Goal: Use online tool/utility: Utilize a website feature to perform a specific function

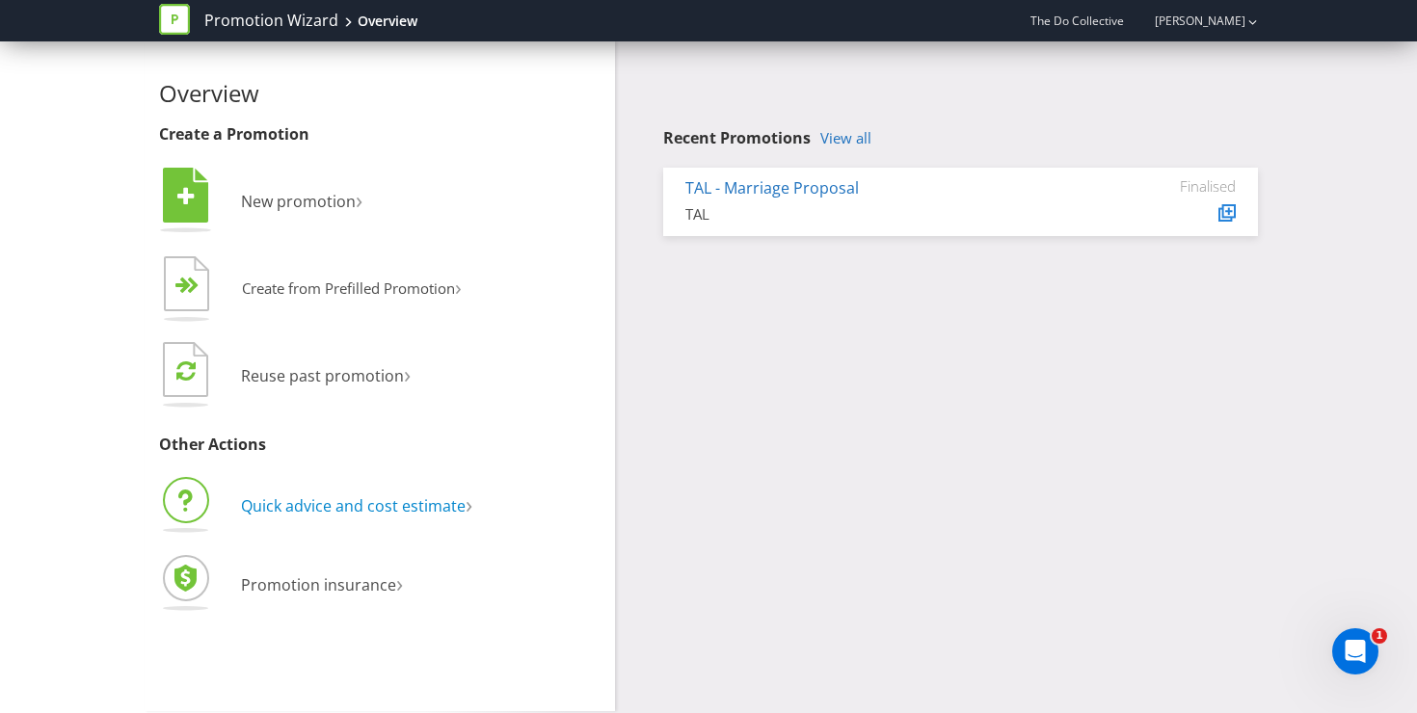
click at [320, 512] on span "Quick advice and cost estimate" at bounding box center [353, 505] width 225 height 21
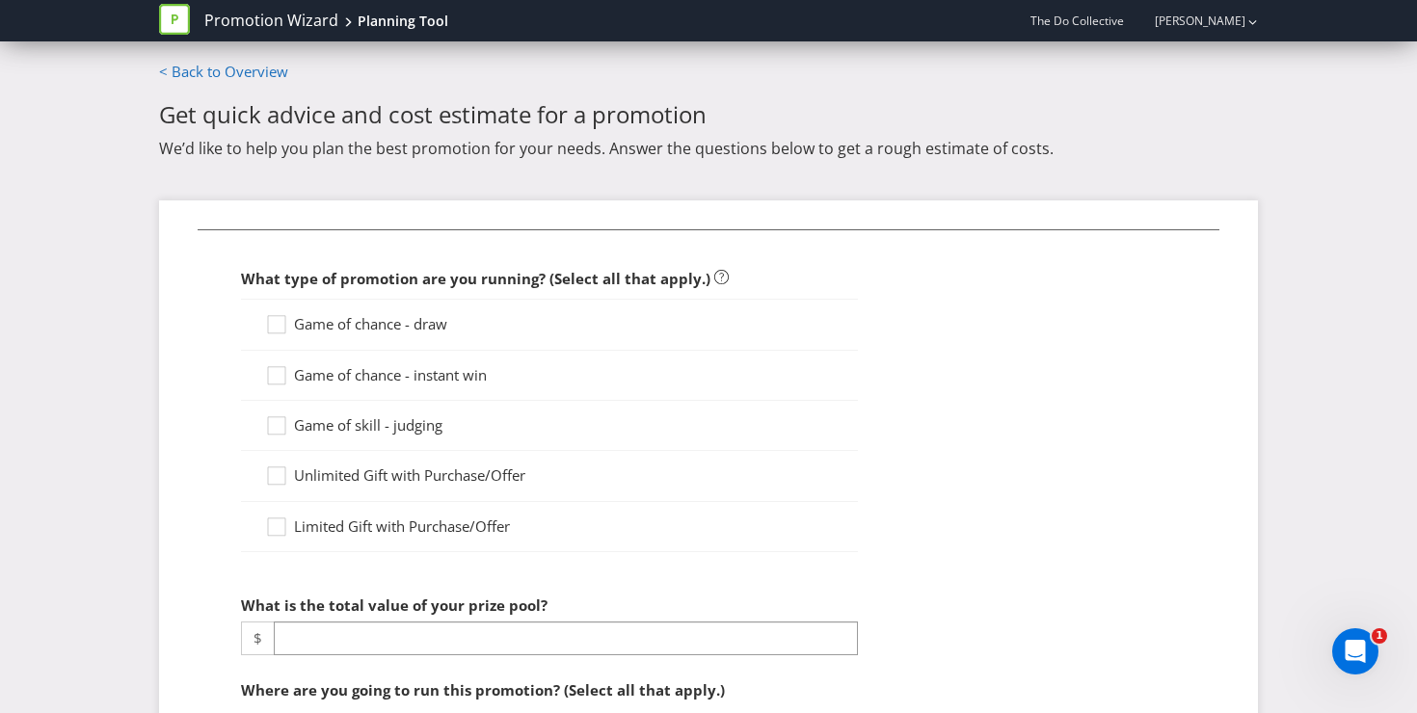
click at [298, 325] on span "Game of chance - draw" at bounding box center [370, 323] width 153 height 19
click at [0, 0] on input "Game of chance - draw" at bounding box center [0, 0] width 0 height 0
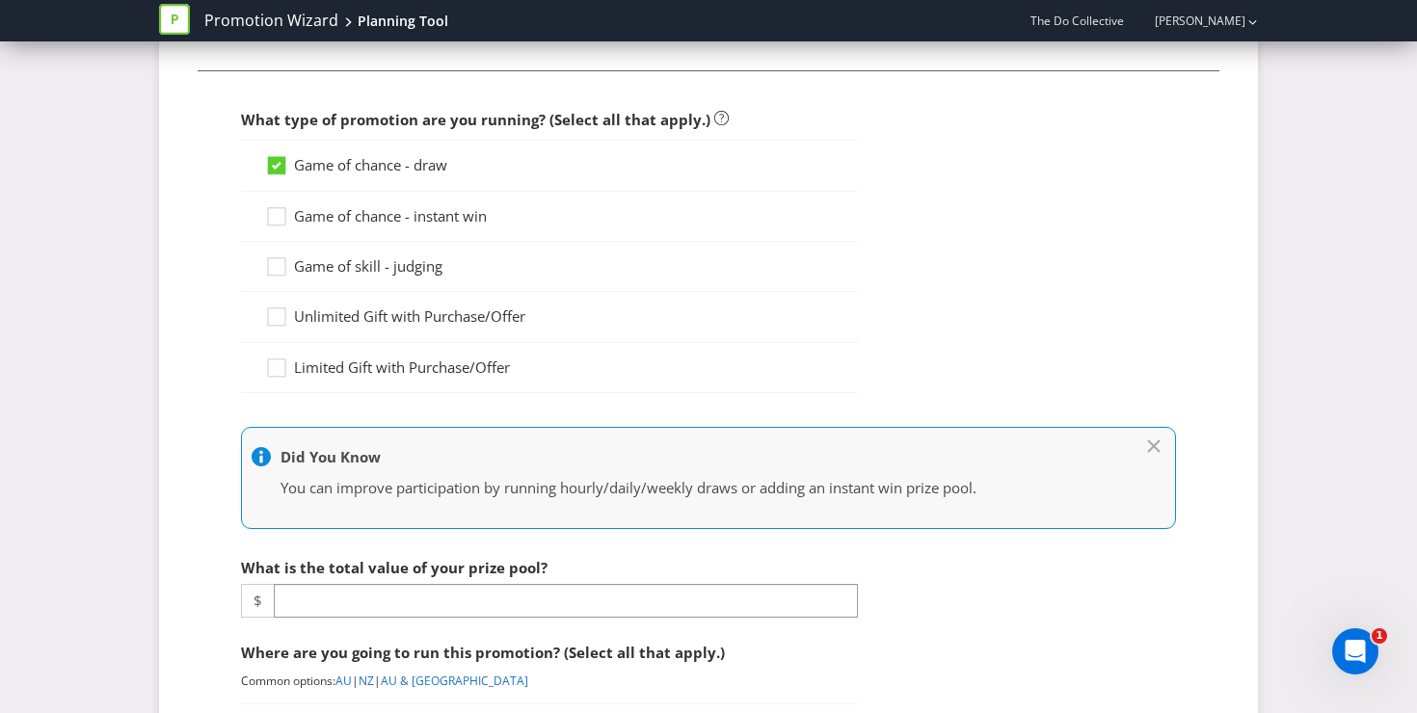
scroll to position [376, 0]
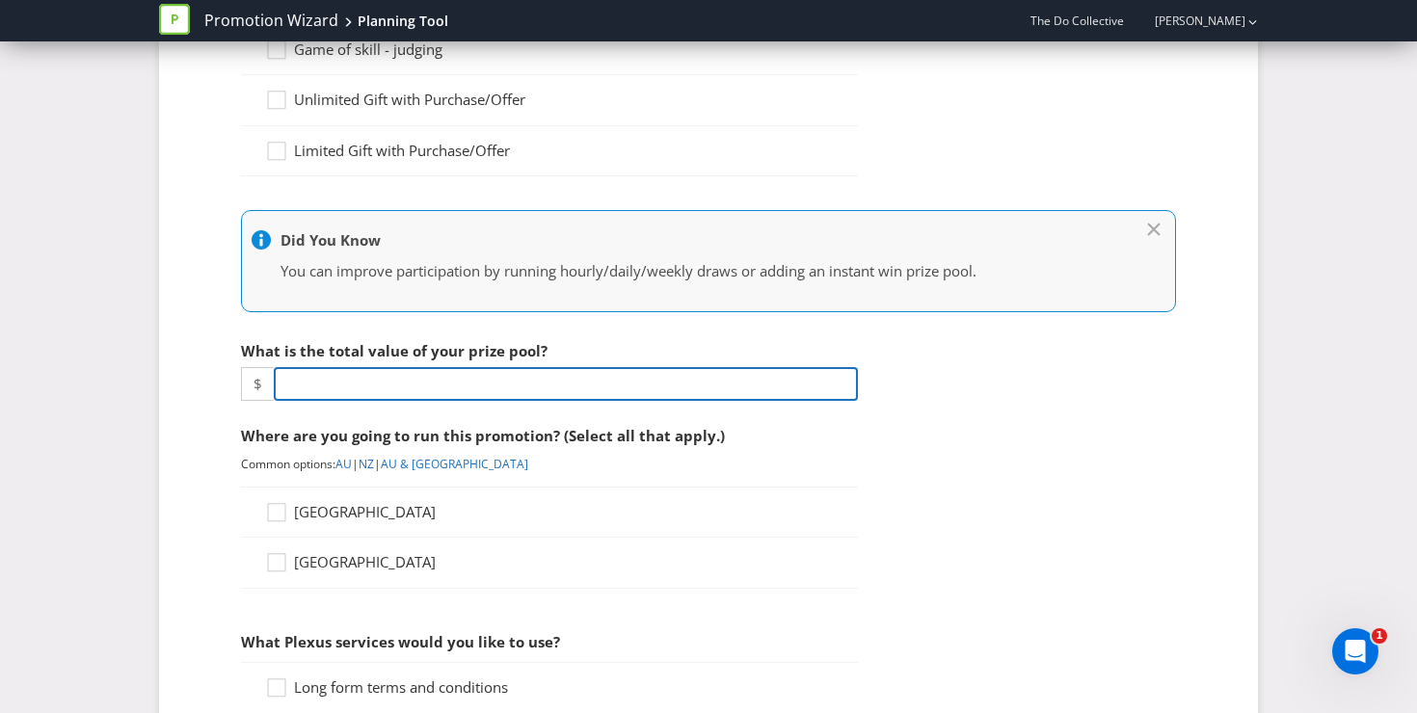
click at [363, 396] on input "number" at bounding box center [566, 384] width 584 height 34
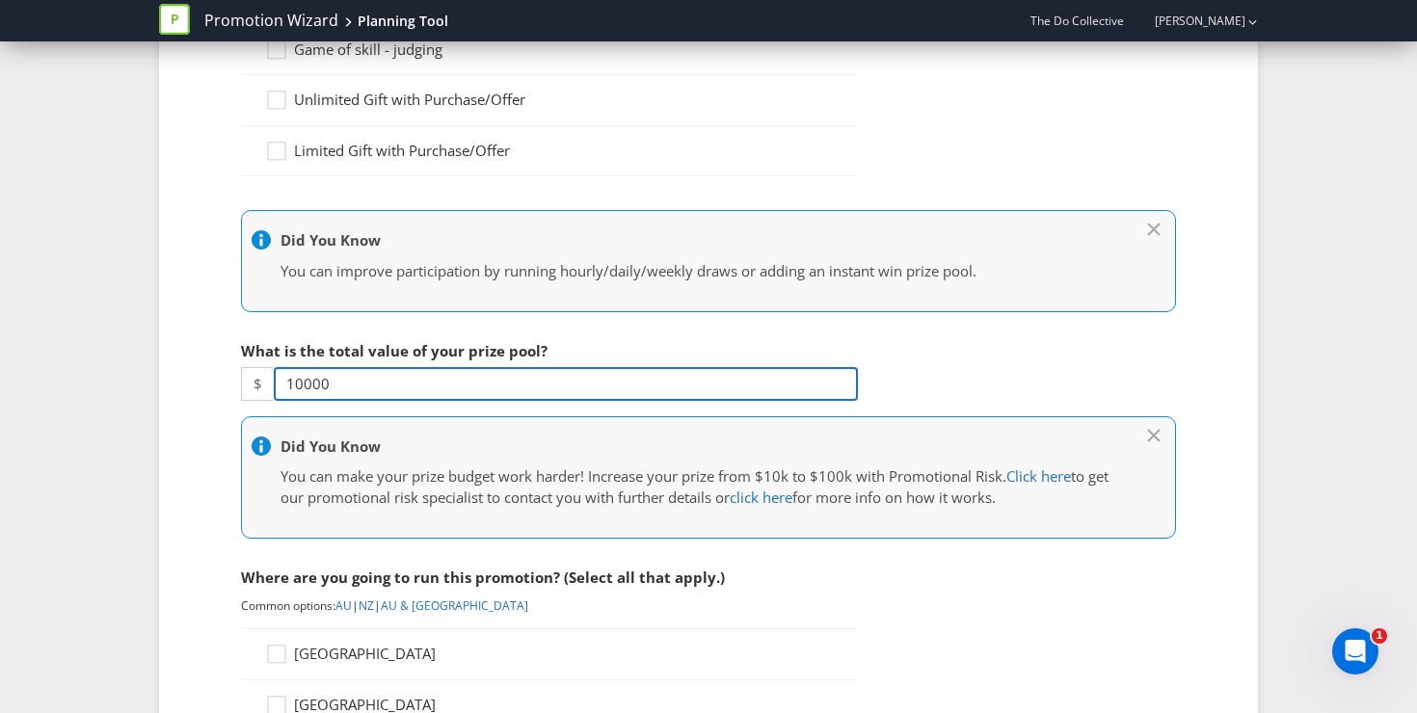
type input "10000"
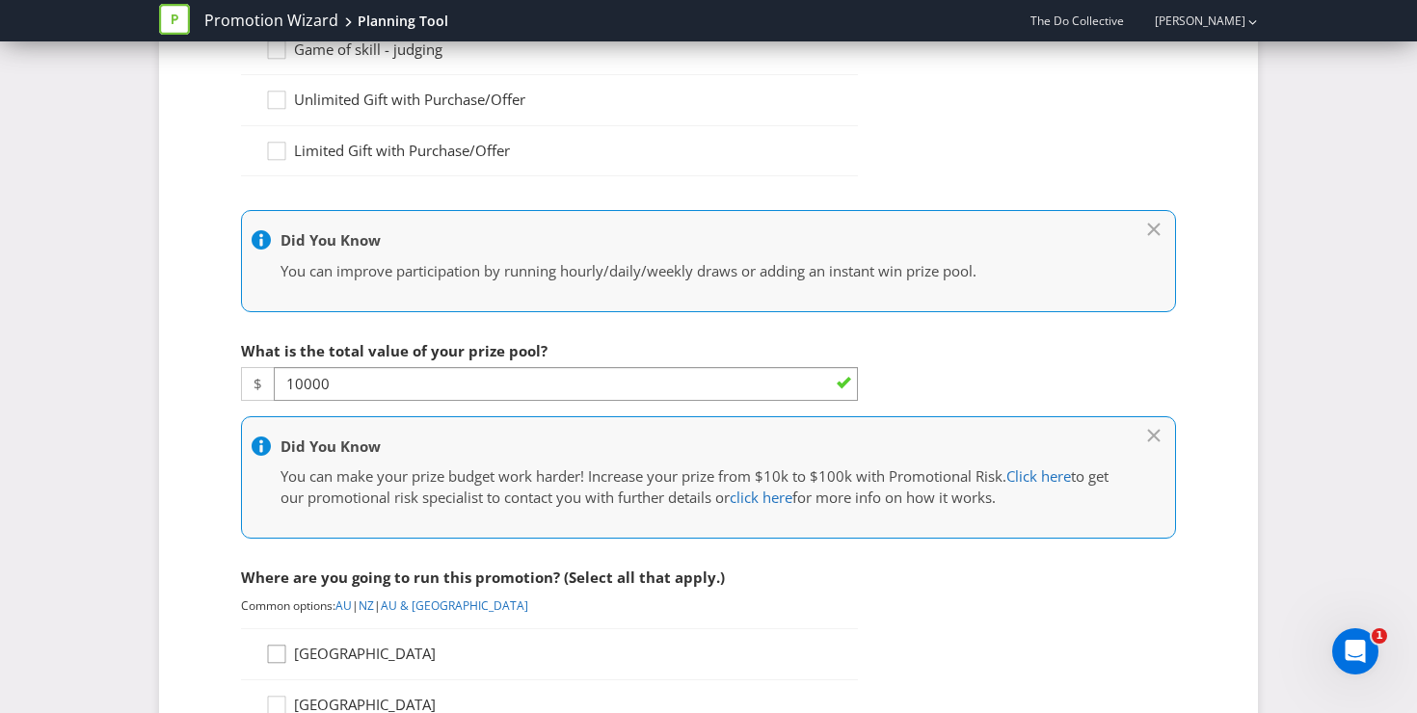
click at [281, 646] on icon at bounding box center [279, 658] width 29 height 29
click at [0, 0] on input "[GEOGRAPHIC_DATA]" at bounding box center [0, 0] width 0 height 0
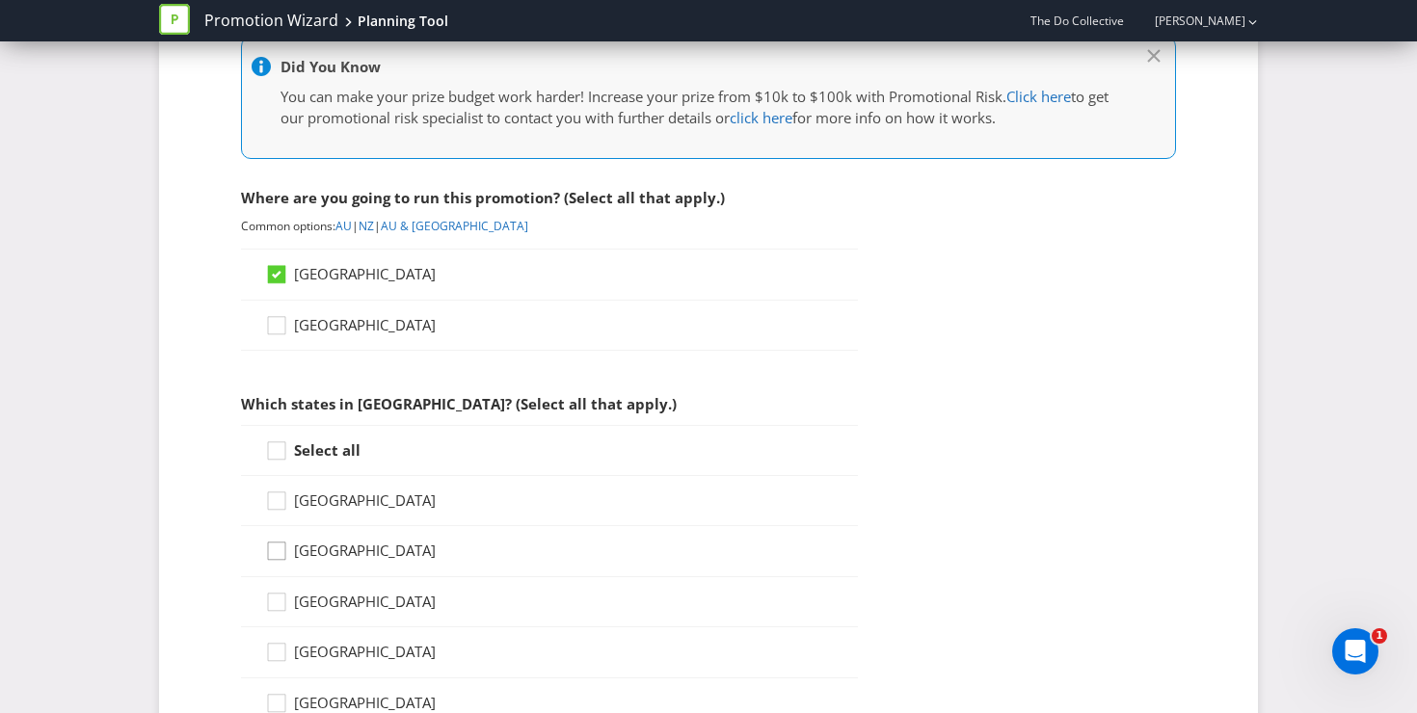
click at [281, 552] on icon at bounding box center [279, 555] width 29 height 29
click at [0, 0] on input "[GEOGRAPHIC_DATA]" at bounding box center [0, 0] width 0 height 0
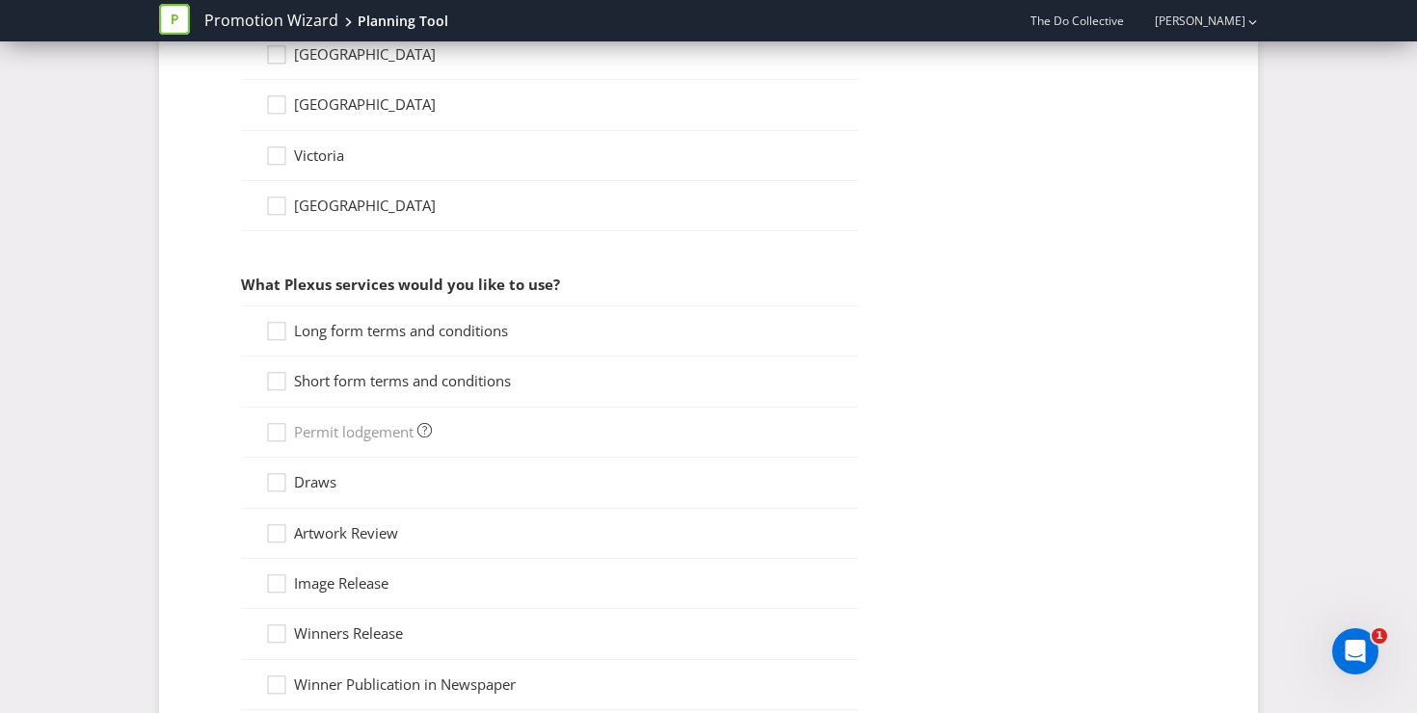
scroll to position [1405, 0]
click at [278, 329] on icon at bounding box center [279, 334] width 29 height 29
click at [0, 0] on input "Long form terms and conditions" at bounding box center [0, 0] width 0 height 0
click at [278, 377] on div at bounding box center [277, 374] width 10 height 10
click at [0, 0] on input "Short form terms and conditions" at bounding box center [0, 0] width 0 height 0
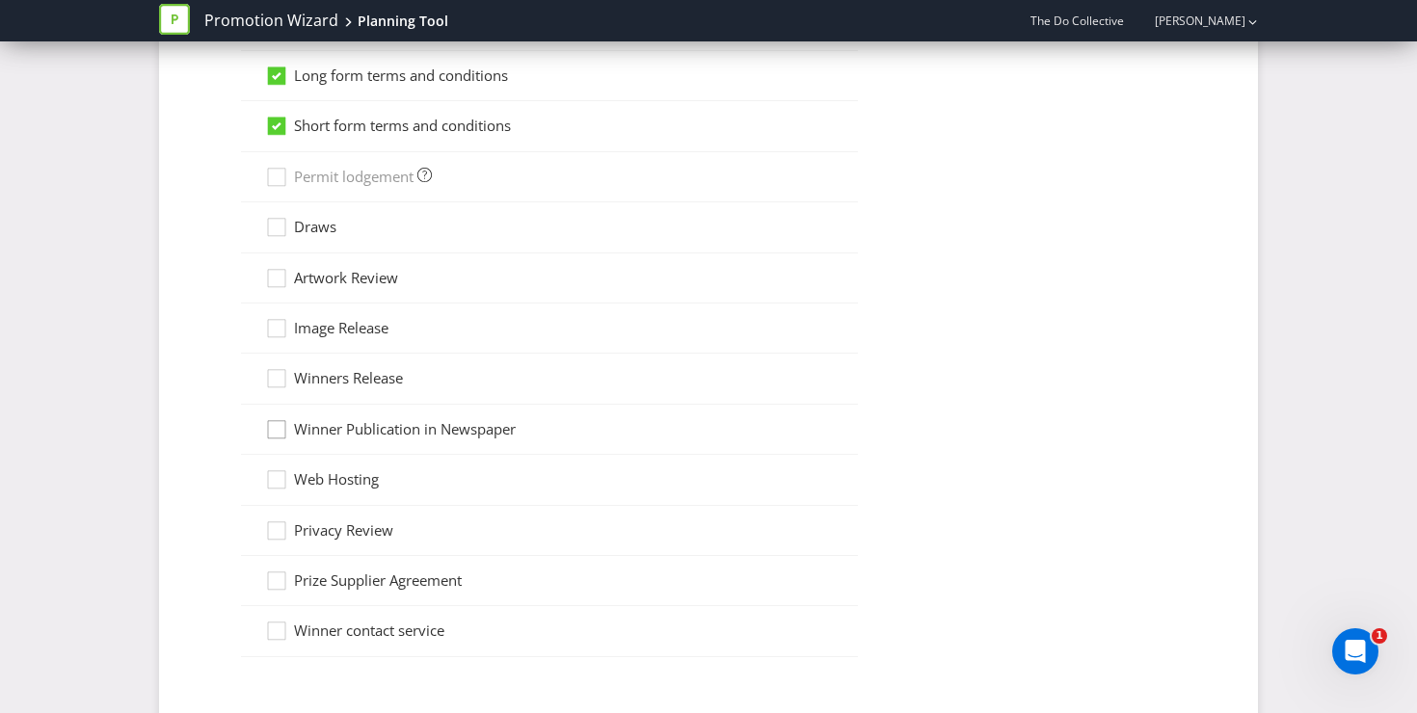
scroll to position [1664, 0]
click at [277, 626] on div at bounding box center [277, 621] width 10 height 10
click at [0, 0] on input "Winner contact service" at bounding box center [0, 0] width 0 height 0
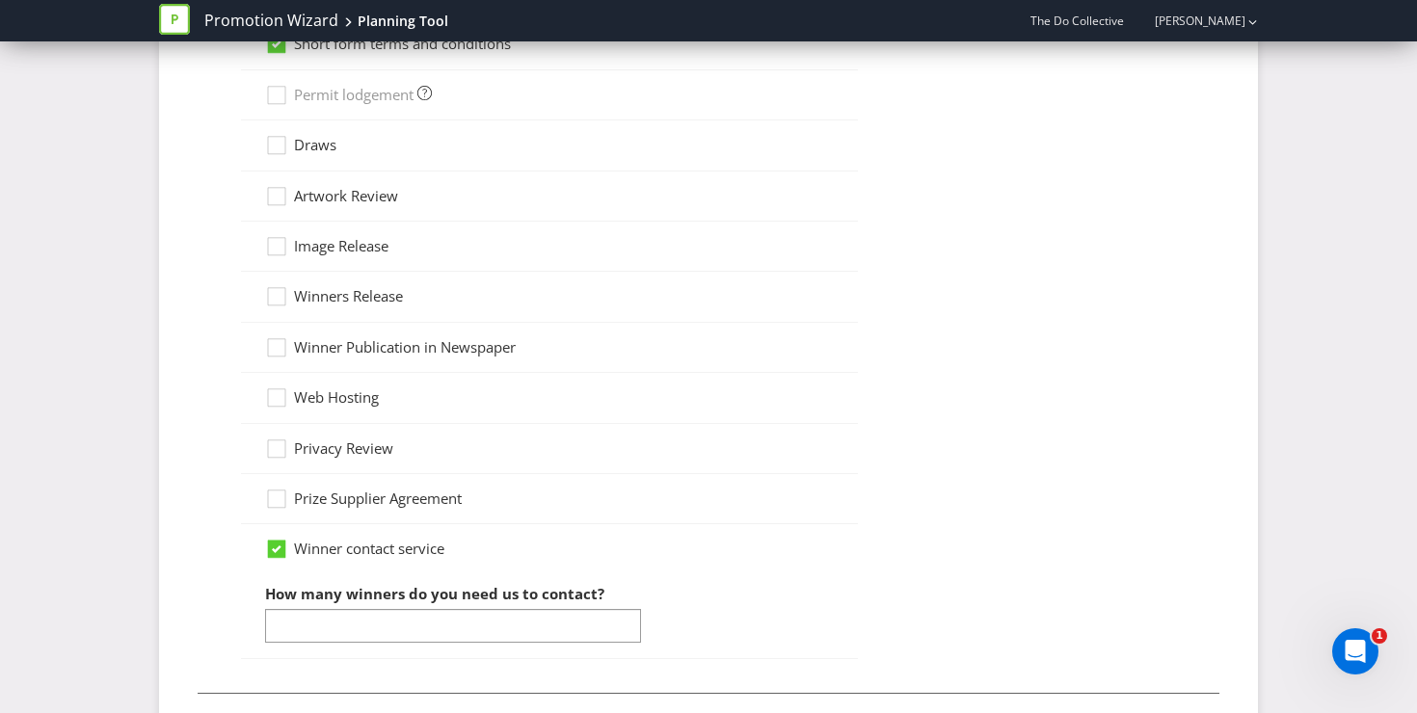
scroll to position [1763, 0]
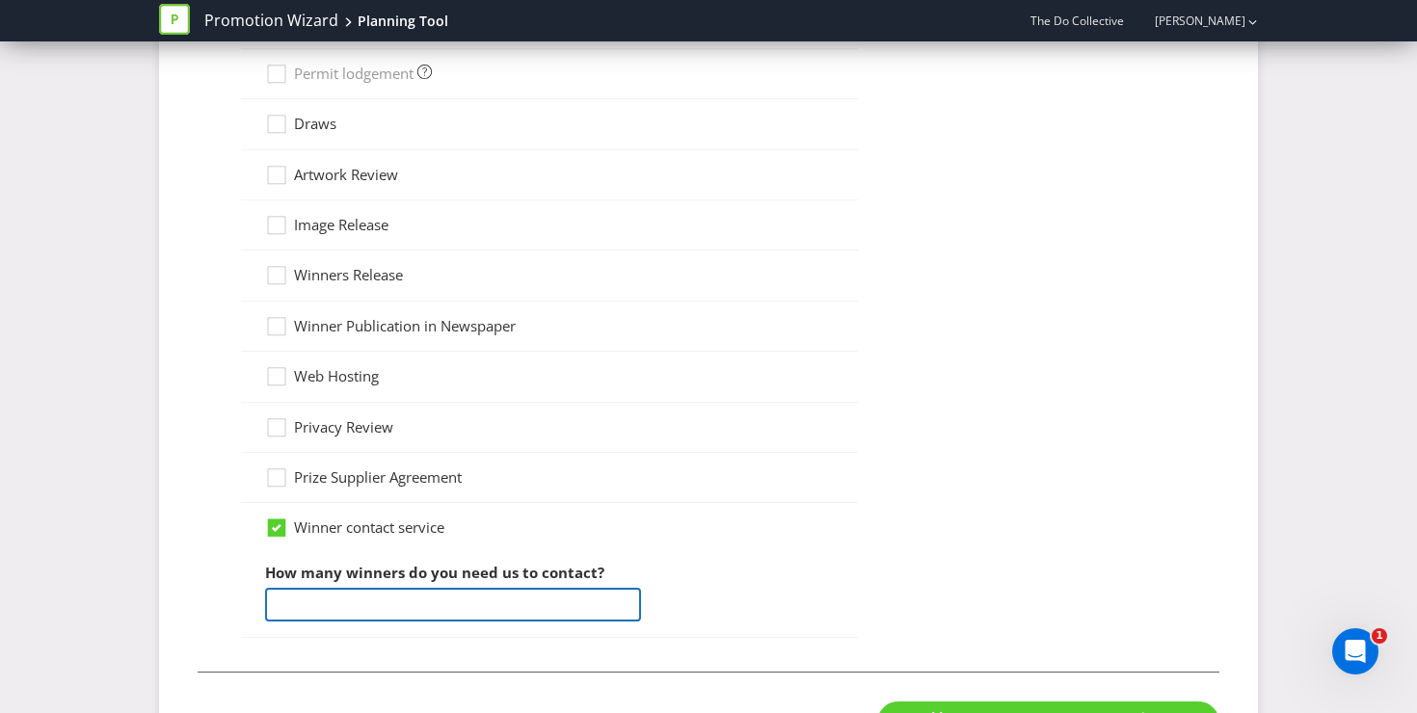
click at [321, 602] on input "number" at bounding box center [453, 605] width 376 height 34
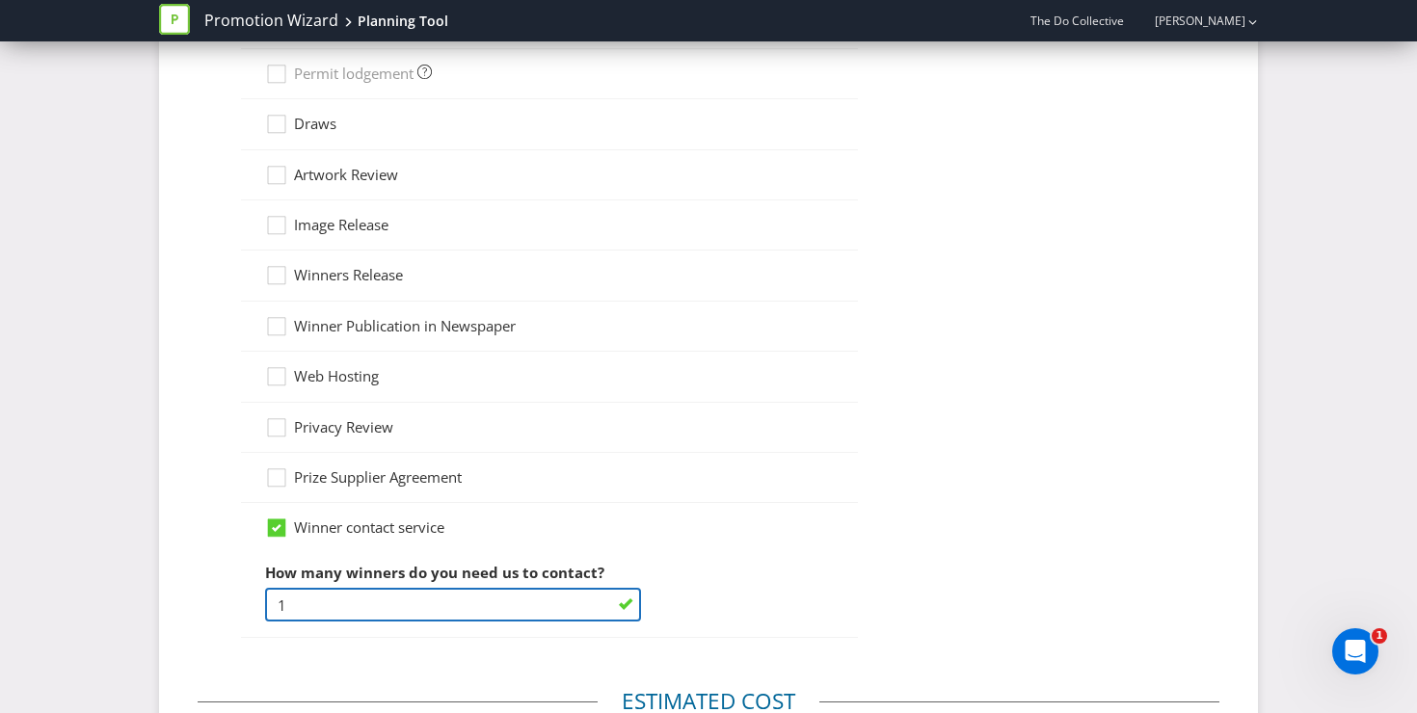
type input "1"
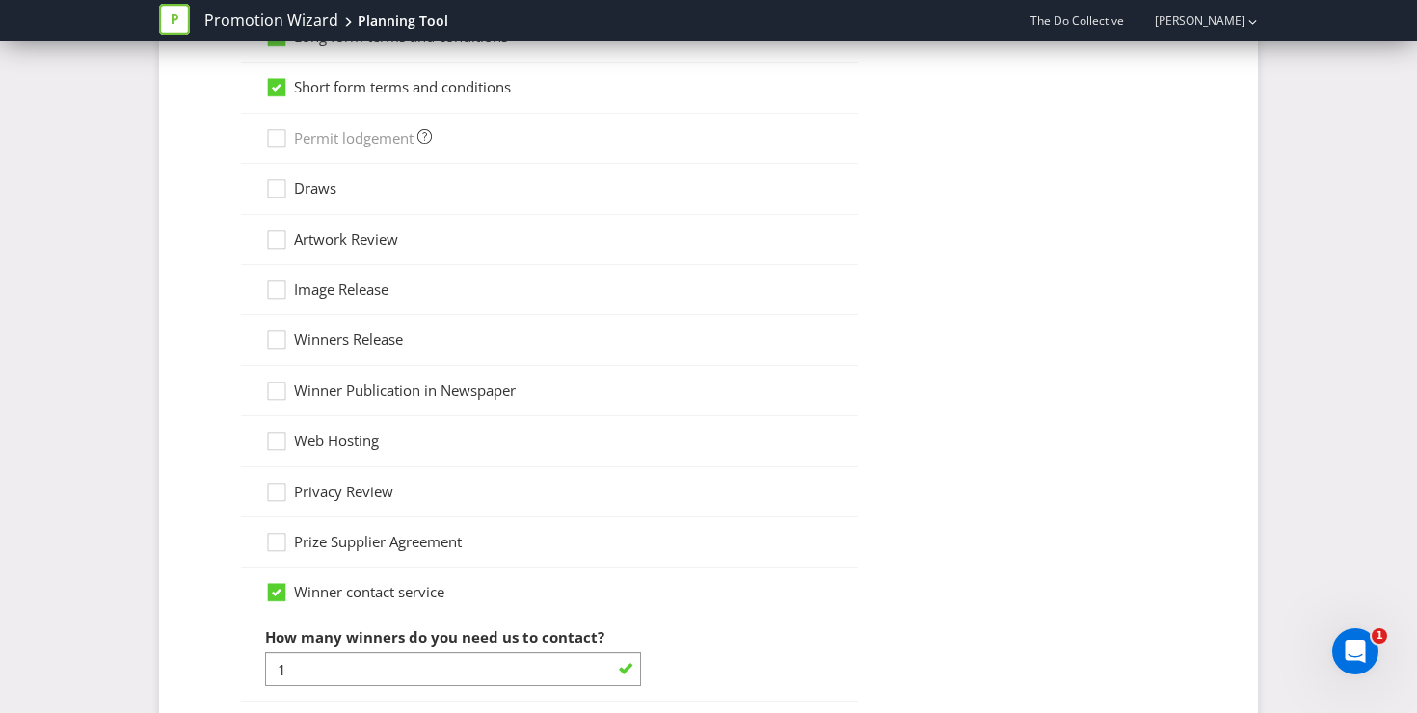
scroll to position [1691, 0]
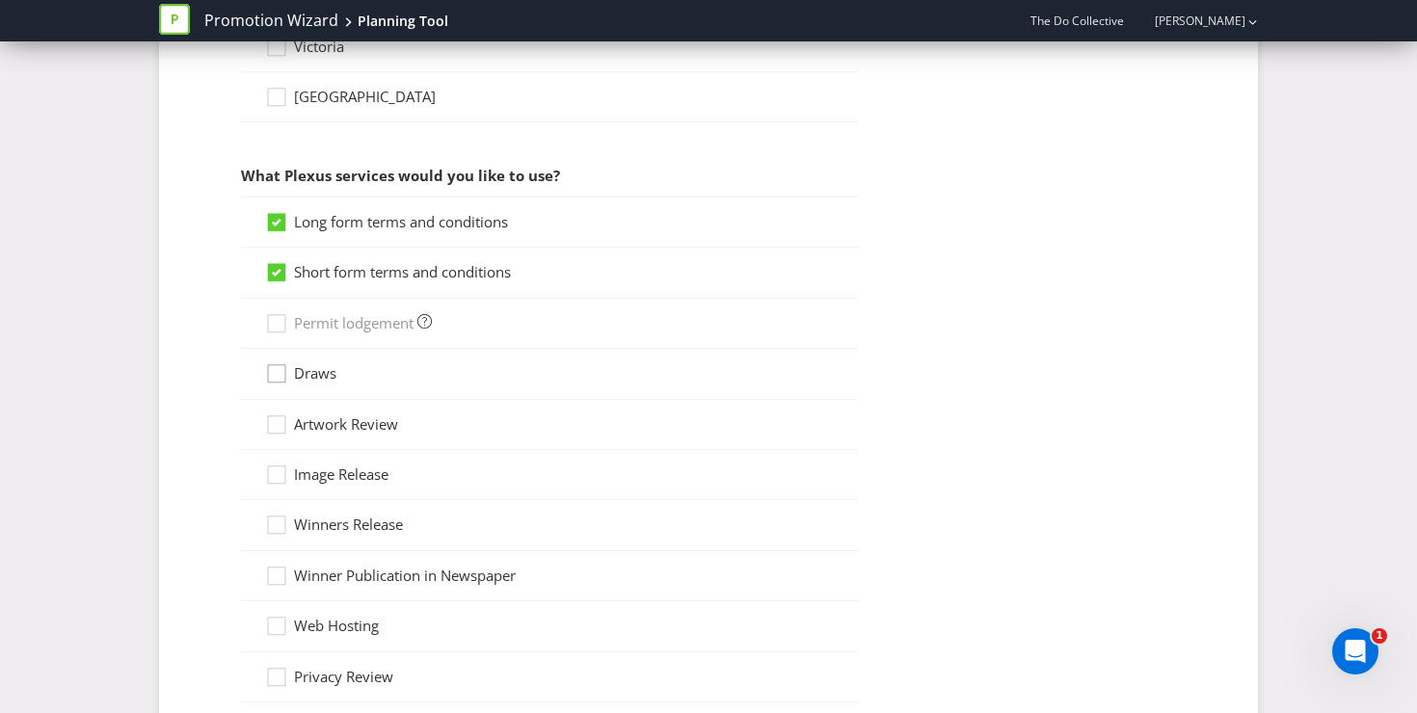
click at [275, 382] on icon at bounding box center [279, 377] width 29 height 29
click at [0, 0] on input "Draws" at bounding box center [0, 0] width 0 height 0
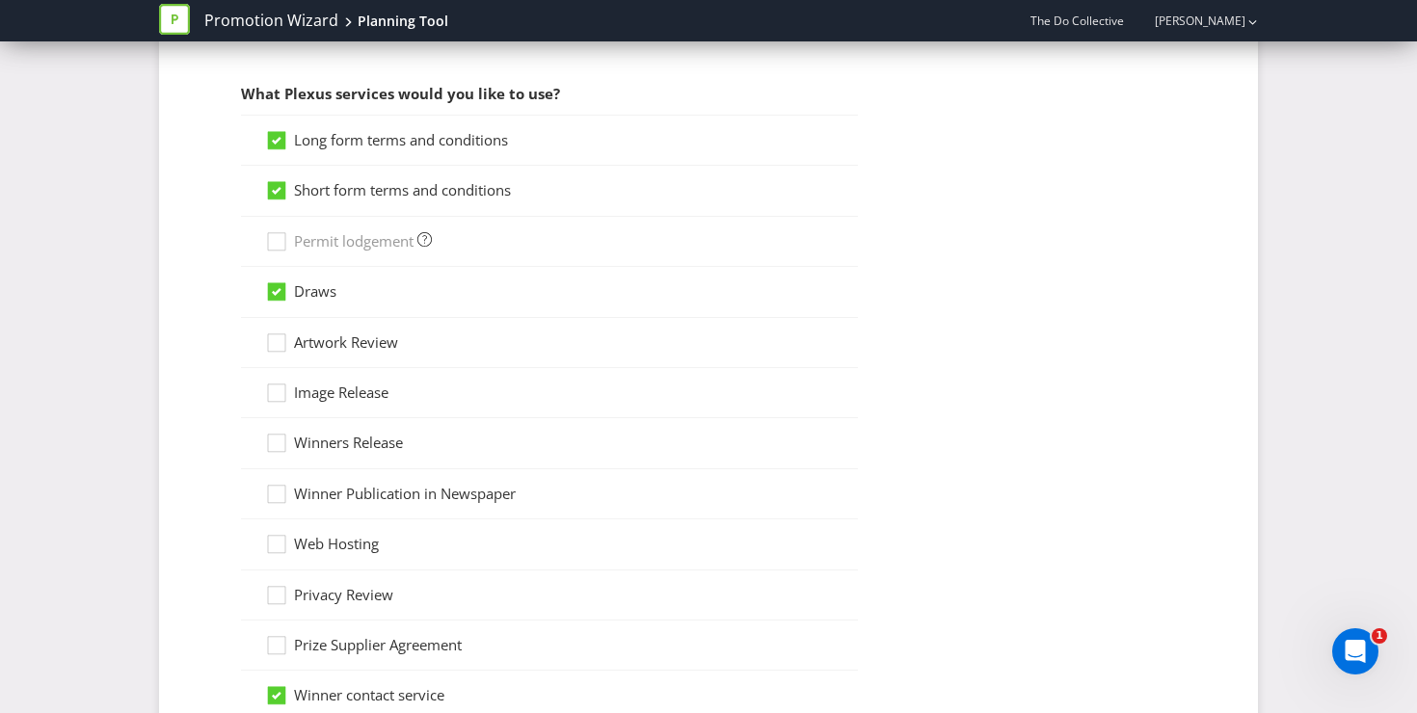
scroll to position [1934, 0]
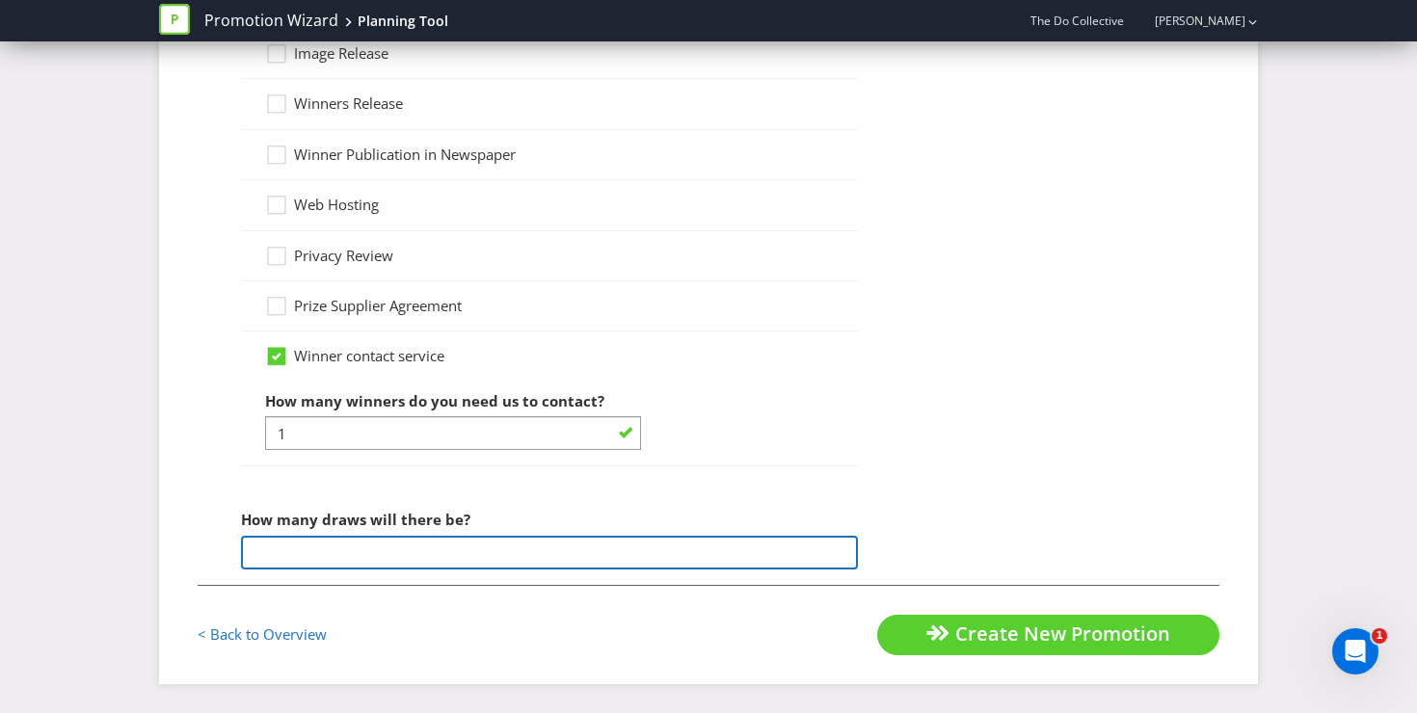
click at [319, 550] on input "number" at bounding box center [549, 553] width 617 height 34
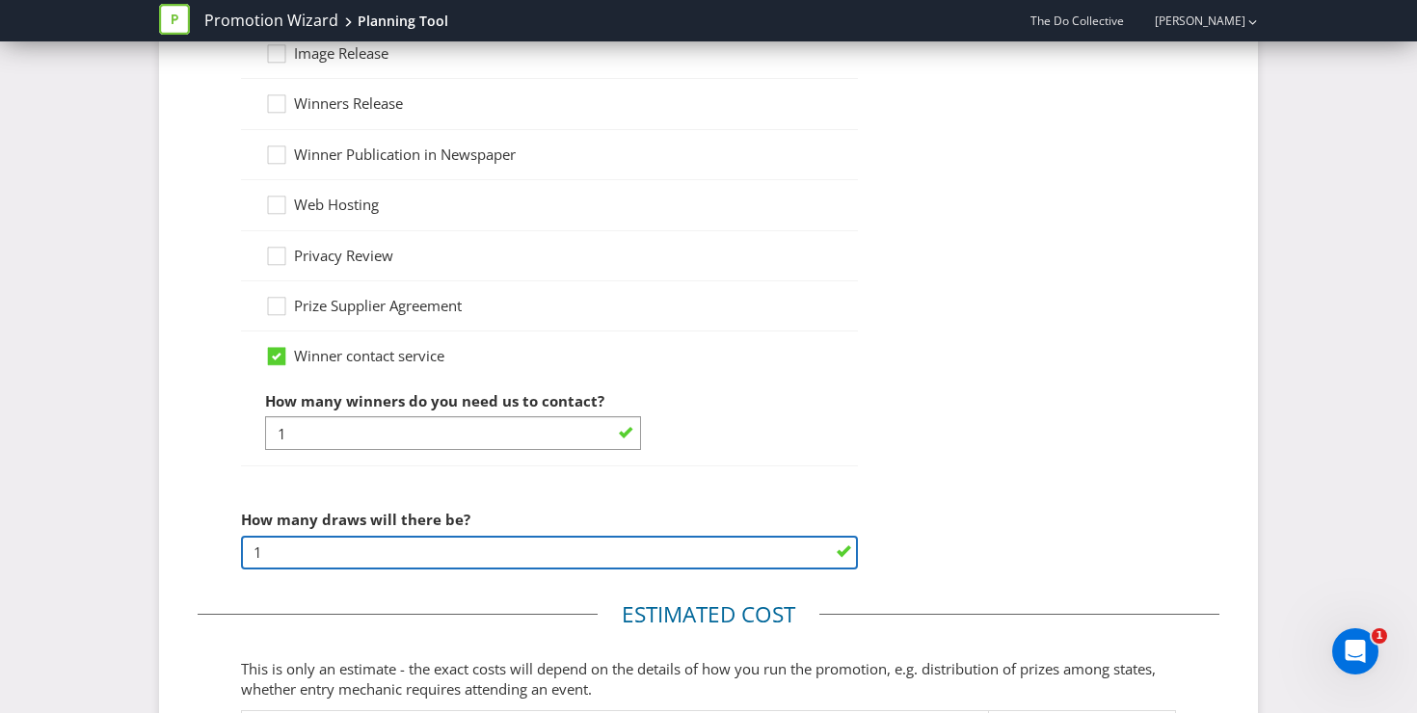
type input "1"
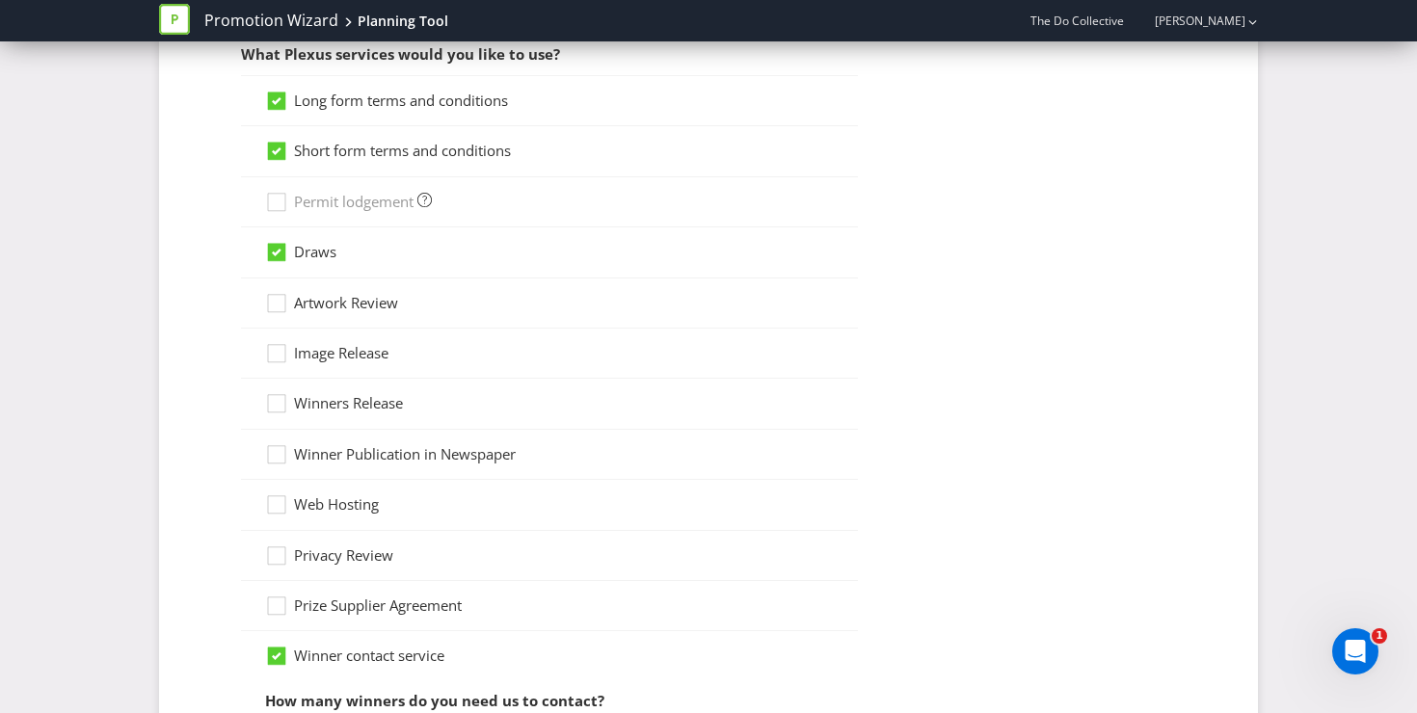
scroll to position [1640, 0]
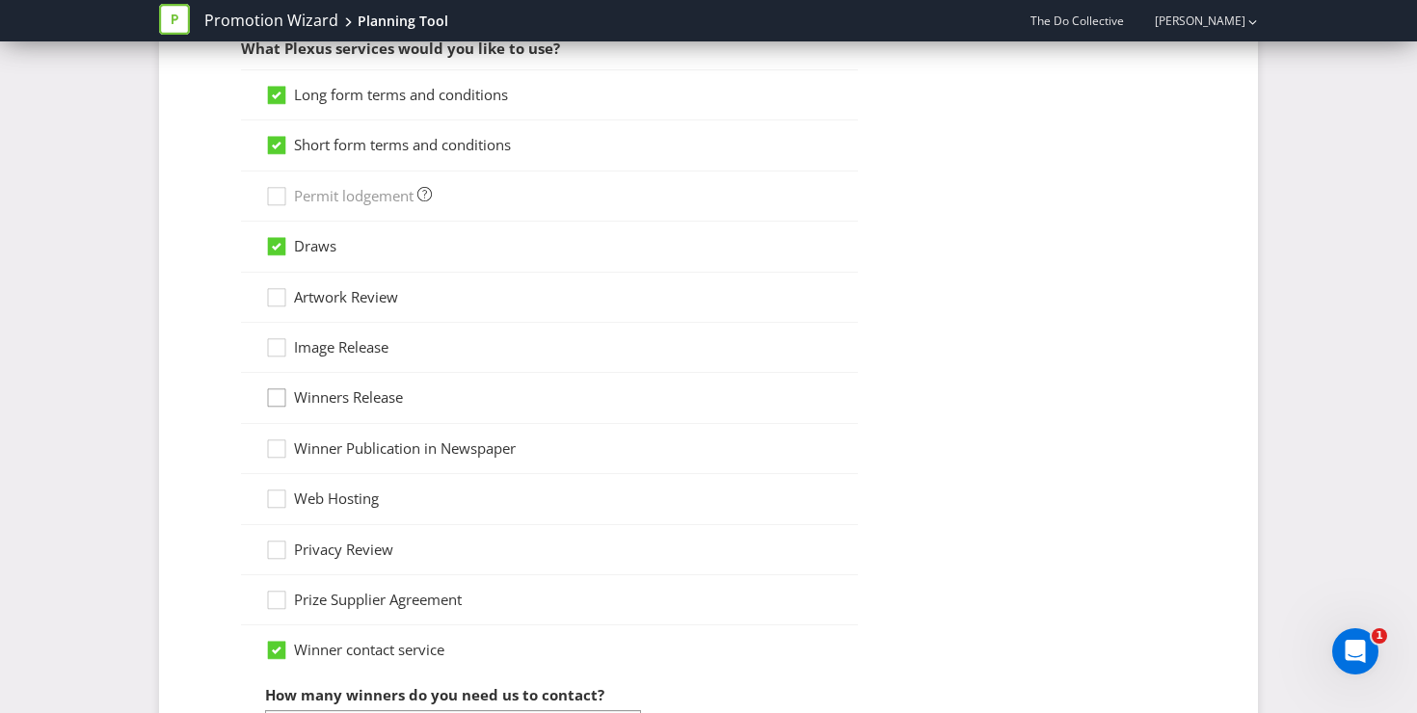
click at [278, 399] on icon at bounding box center [279, 401] width 29 height 29
click at [0, 0] on input "Winners Release" at bounding box center [0, 0] width 0 height 0
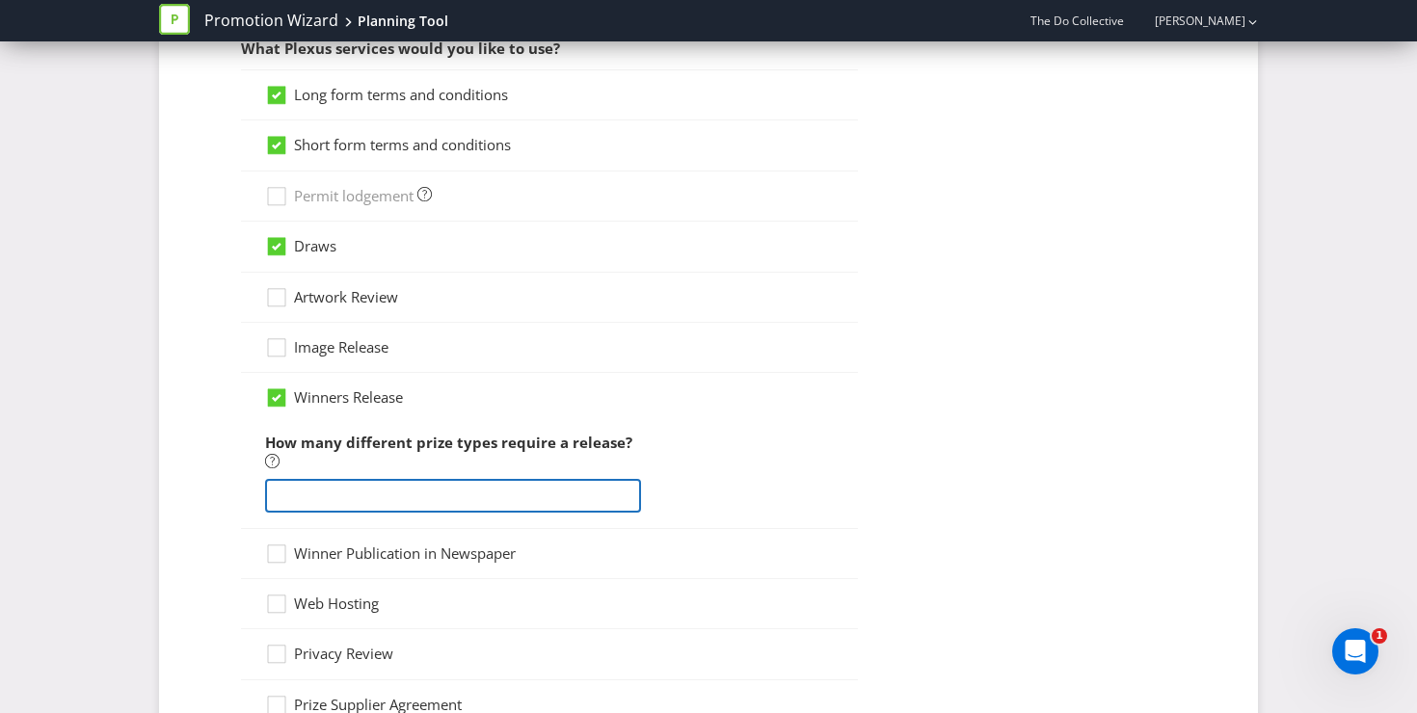
click at [304, 507] on input "number" at bounding box center [453, 496] width 376 height 34
type input "1"
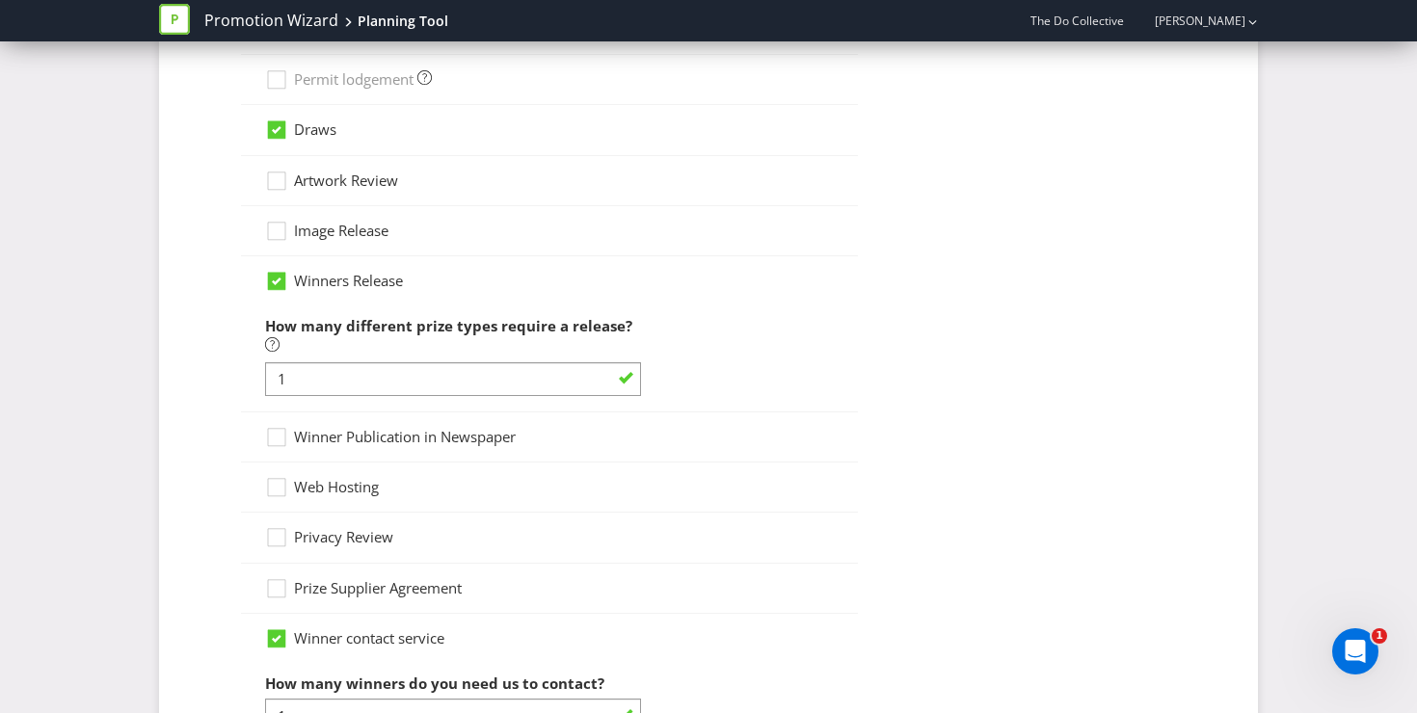
scroll to position [1705, 0]
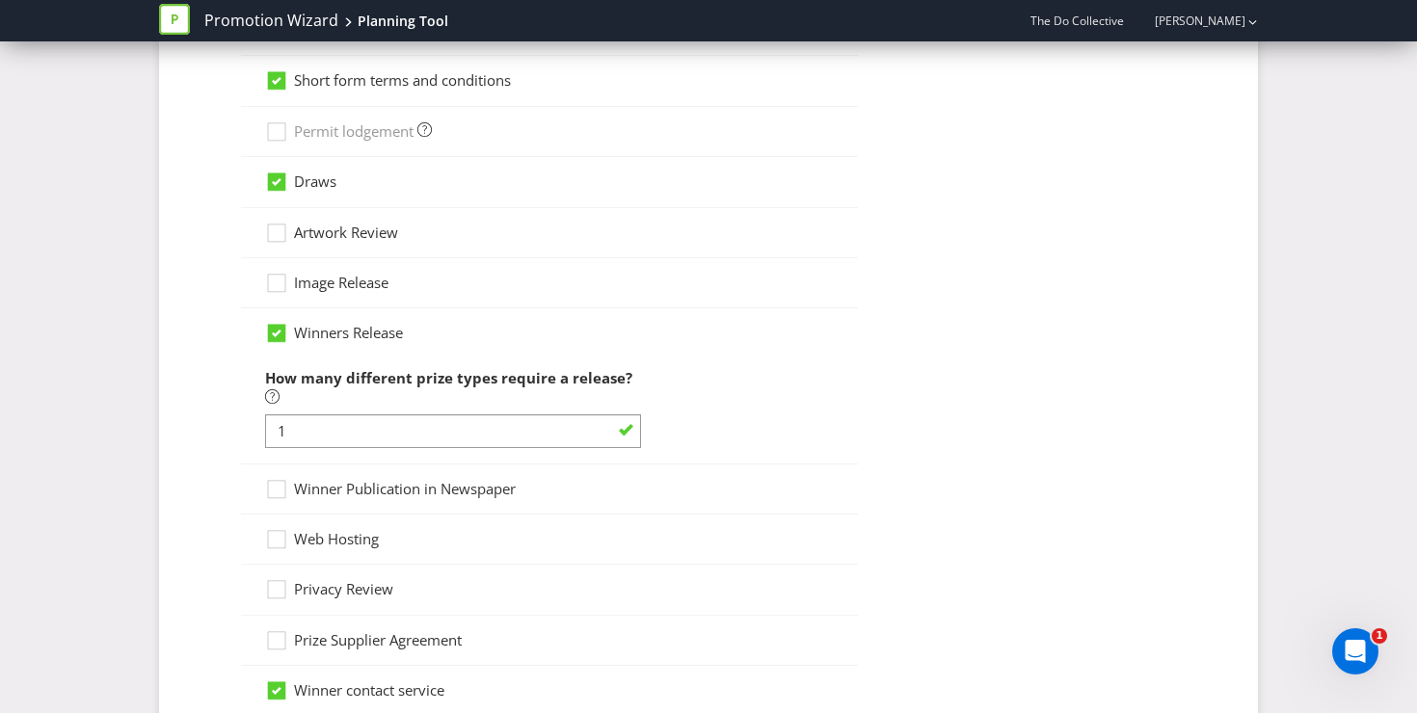
click at [277, 338] on icon at bounding box center [276, 333] width 17 height 17
click at [0, 0] on input "Winners Release" at bounding box center [0, 0] width 0 height 0
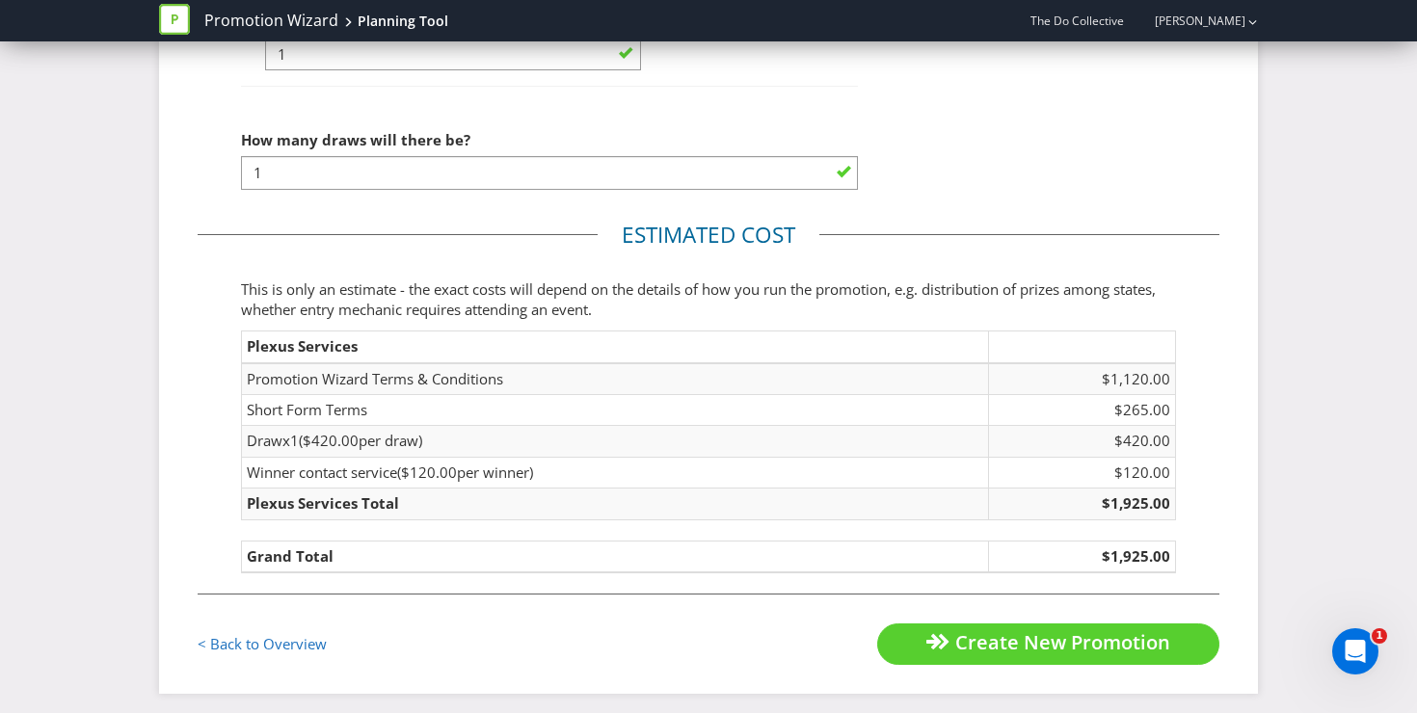
scroll to position [2316, 0]
